Goal: Navigation & Orientation: Understand site structure

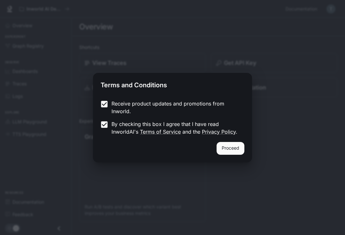
click at [231, 152] on button "Proceed" at bounding box center [231, 148] width 28 height 13
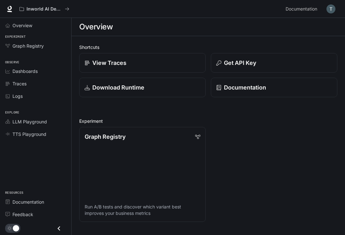
click at [14, 28] on span "Overview" at bounding box center [22, 25] width 20 height 7
click at [15, 50] on link "Graph Registry" at bounding box center [36, 45] width 66 height 11
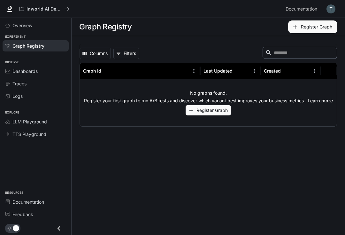
click at [23, 73] on span "Dashboards" at bounding box center [24, 71] width 25 height 7
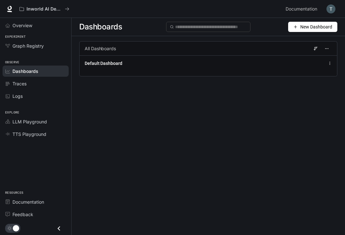
click at [15, 125] on link "LLM Playground" at bounding box center [36, 121] width 66 height 11
